Goal: Browse casually

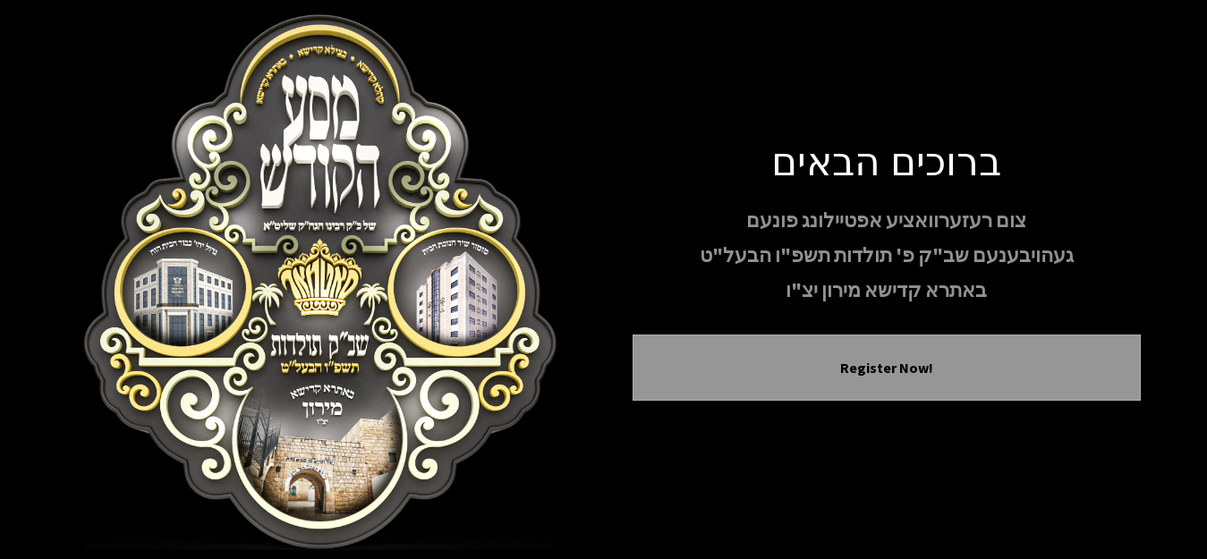
click at [333, 412] on img at bounding box center [321, 282] width 508 height 537
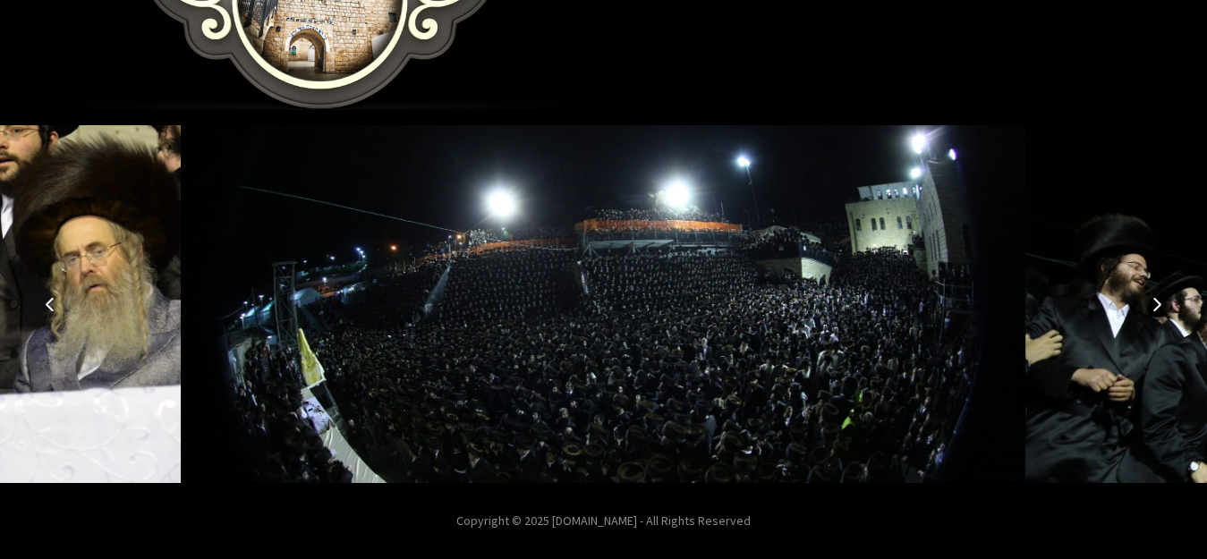
click at [1155, 301] on icon "Next image" at bounding box center [1157, 304] width 14 height 14
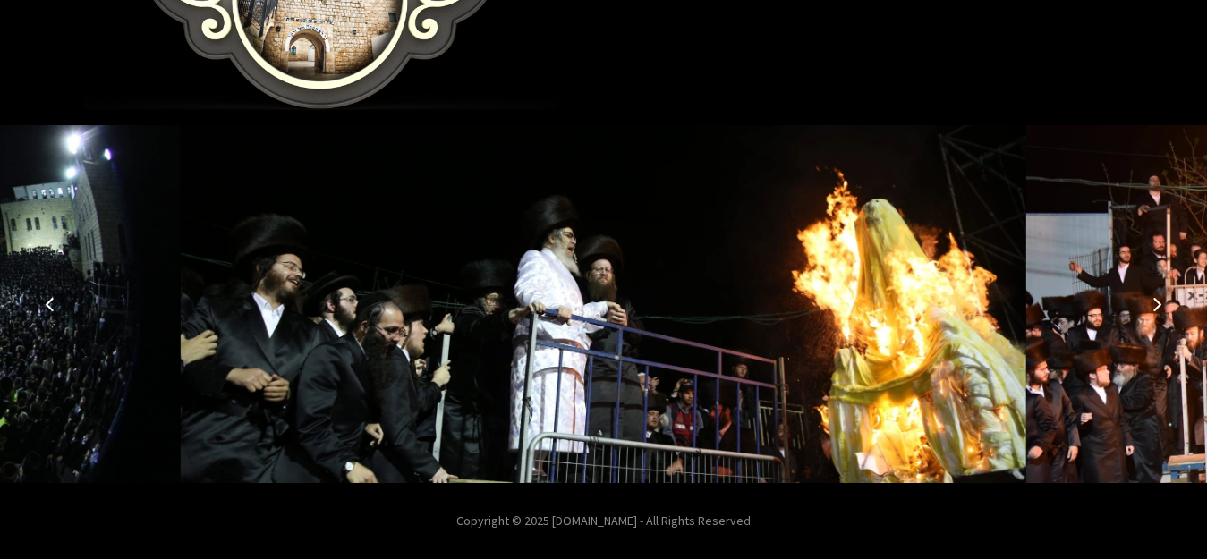
click at [1155, 301] on icon "Next image" at bounding box center [1157, 304] width 14 height 14
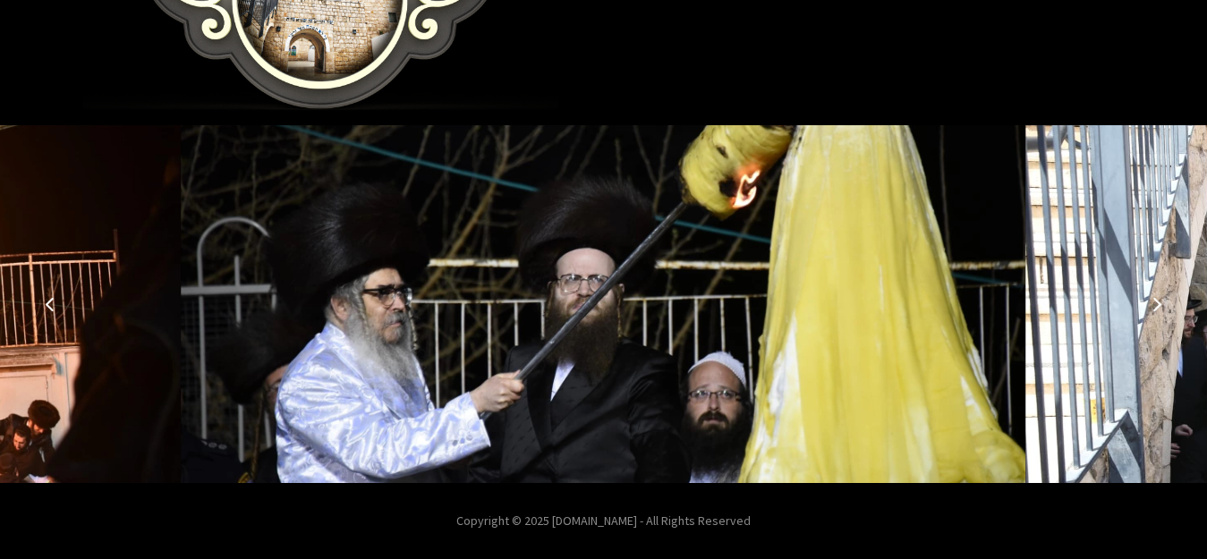
click at [47, 300] on button "Previous image" at bounding box center [50, 304] width 43 height 43
click at [52, 301] on icon "Previous image" at bounding box center [50, 304] width 14 height 14
click at [1144, 308] on button "Next image" at bounding box center [1156, 304] width 43 height 43
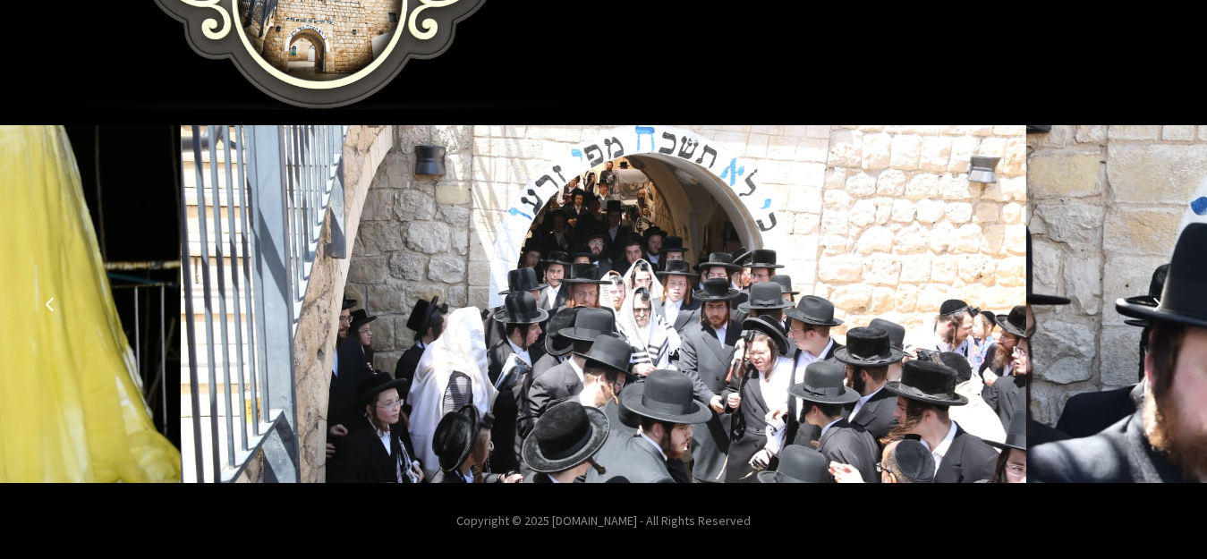
click at [1144, 308] on button "Next image" at bounding box center [1156, 304] width 43 height 43
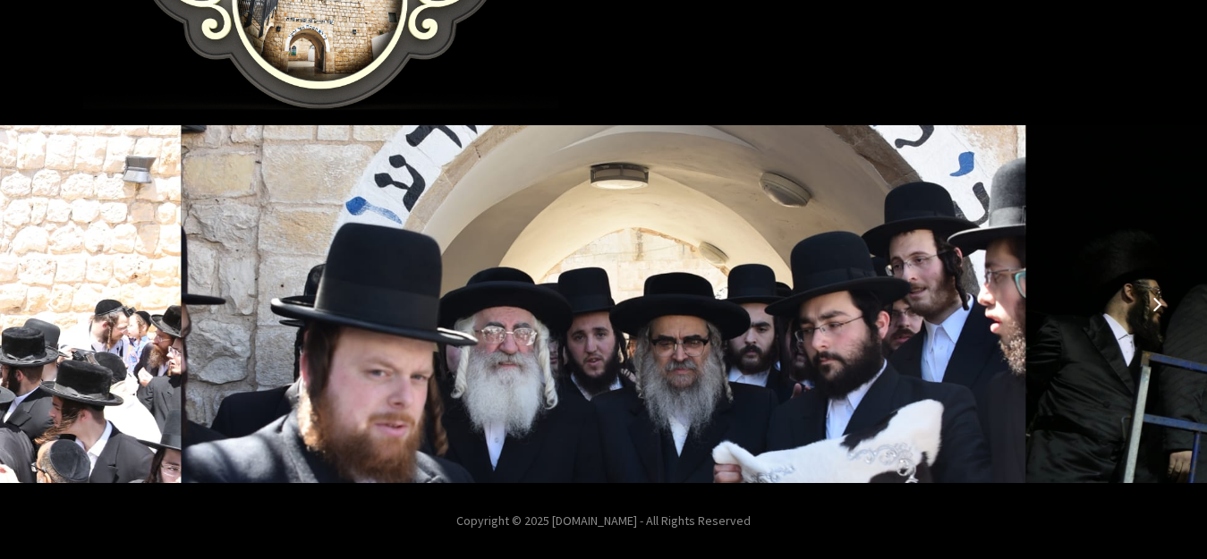
click at [1144, 308] on button "Next image" at bounding box center [1156, 304] width 43 height 43
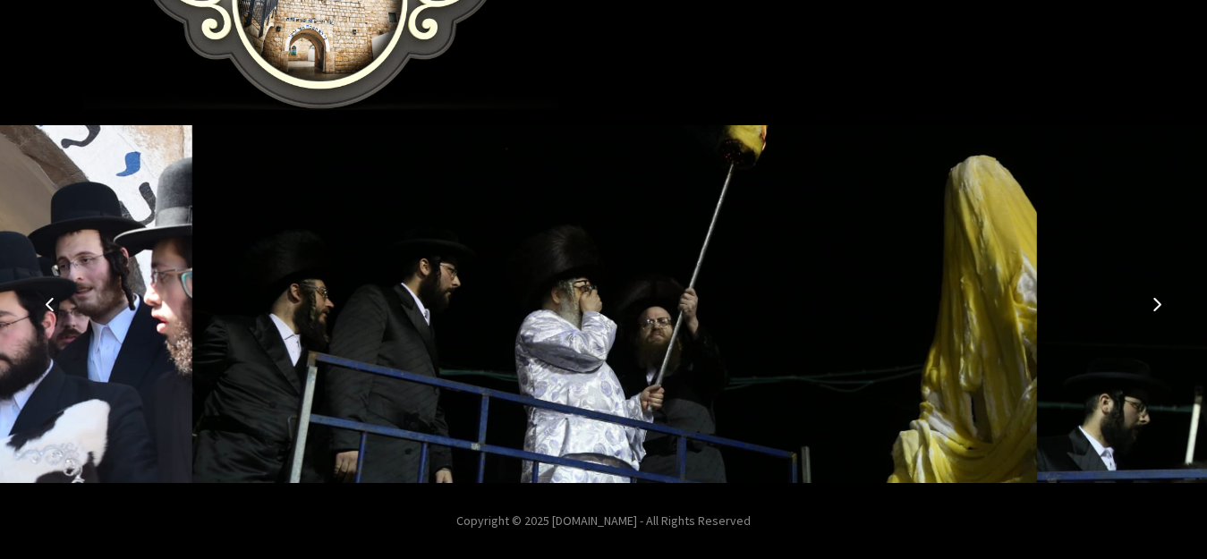
click at [1144, 308] on button "Next image" at bounding box center [1156, 304] width 43 height 43
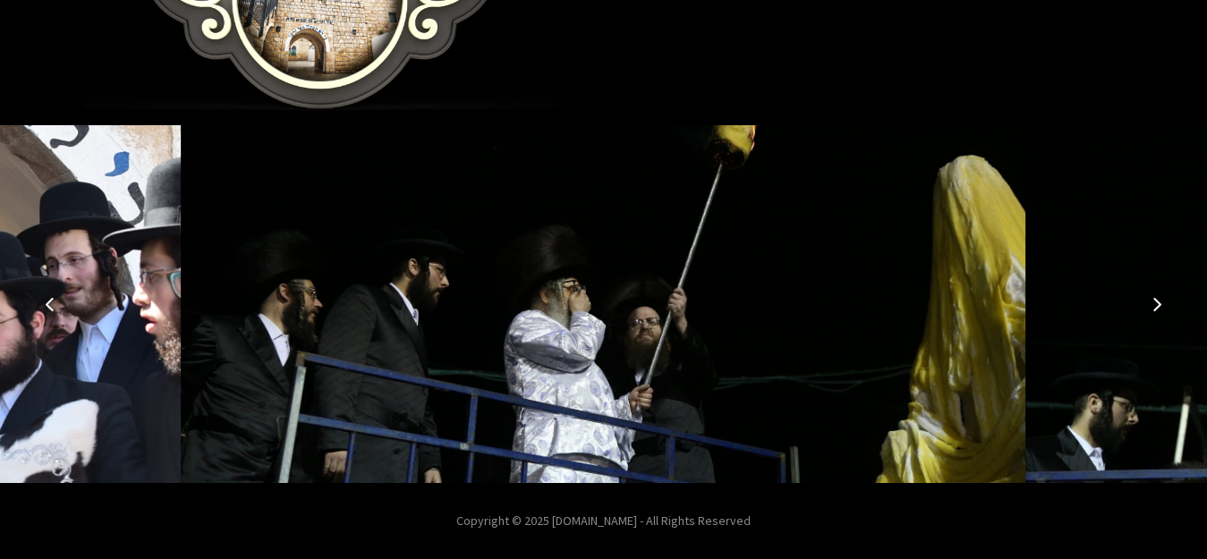
click at [1144, 308] on button "Next image" at bounding box center [1156, 304] width 43 height 43
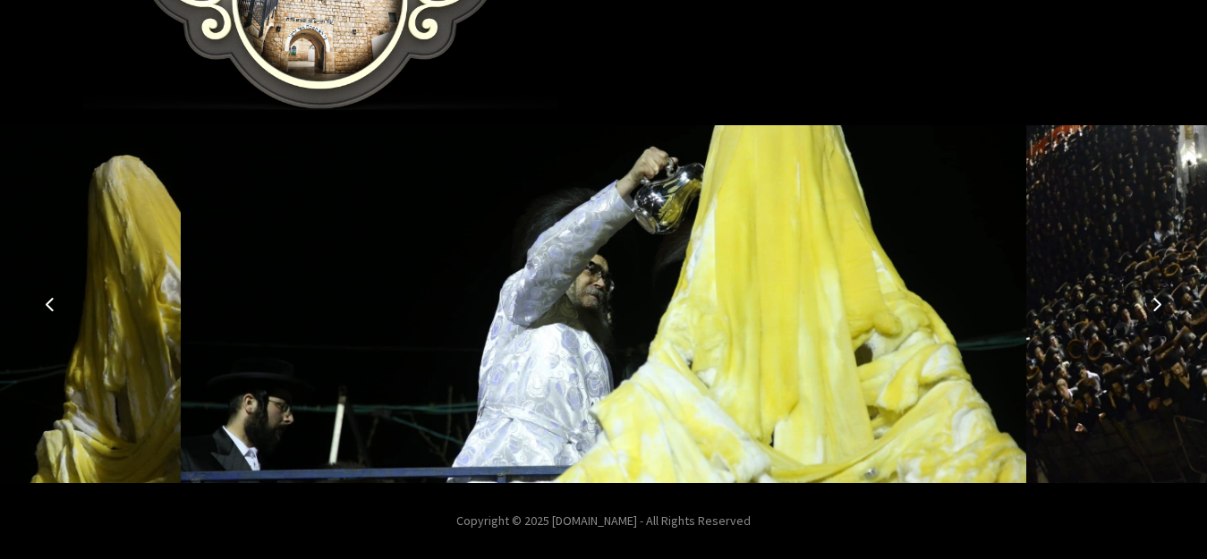
click at [1152, 308] on icon "Next image" at bounding box center [1157, 304] width 14 height 14
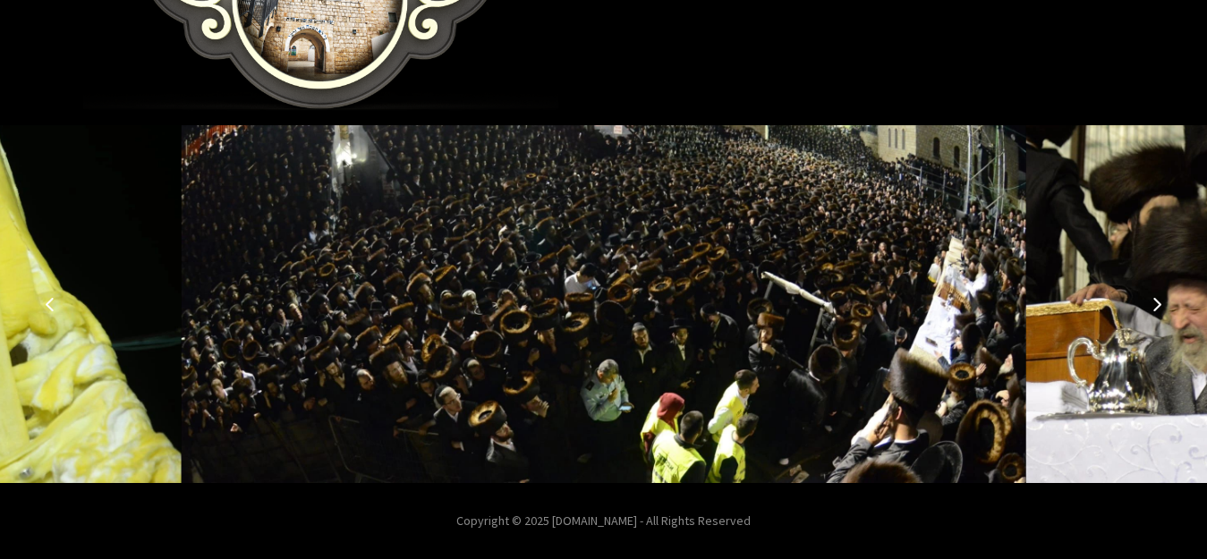
click at [1152, 308] on icon "Next image" at bounding box center [1157, 304] width 14 height 14
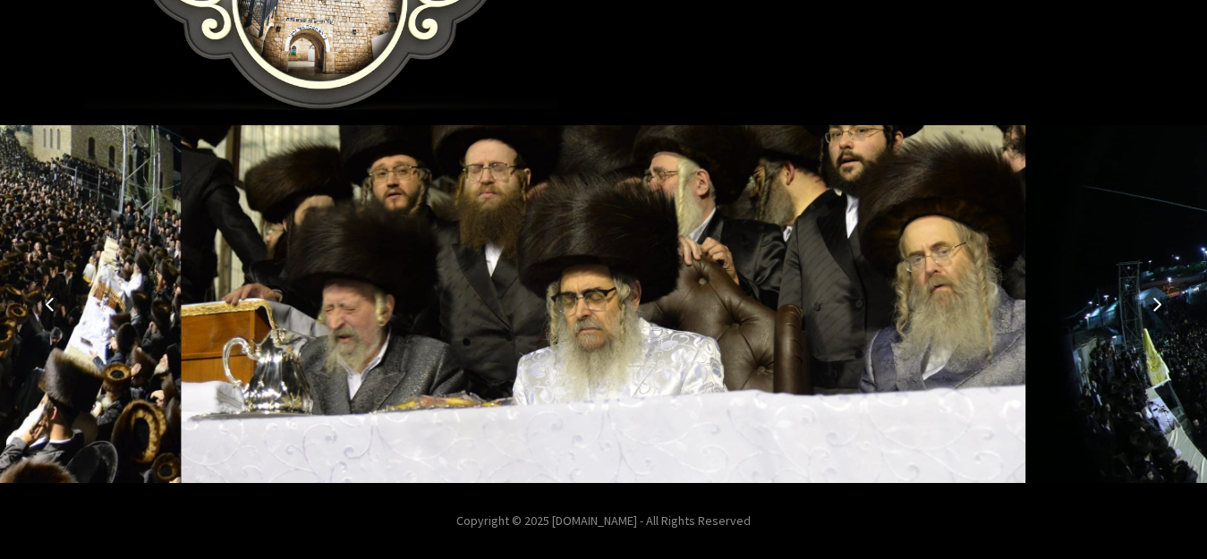
click at [1152, 308] on icon "Next image" at bounding box center [1157, 304] width 14 height 14
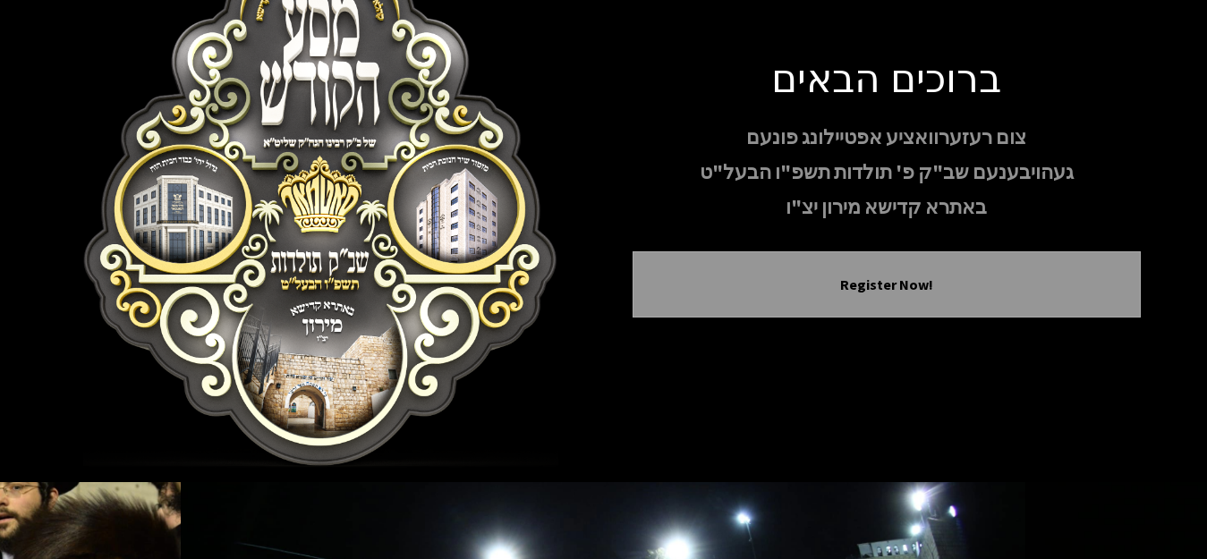
scroll to position [0, 0]
